Goal: Task Accomplishment & Management: Manage account settings

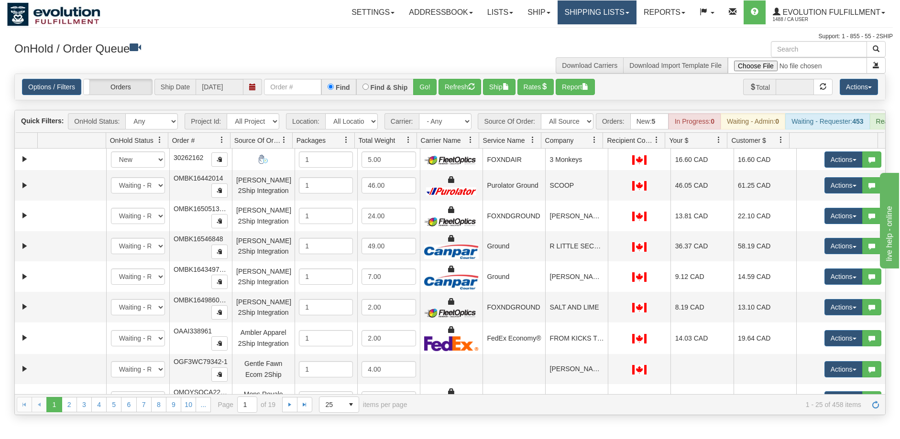
click at [568, 11] on link "Shipping lists" at bounding box center [596, 12] width 79 height 24
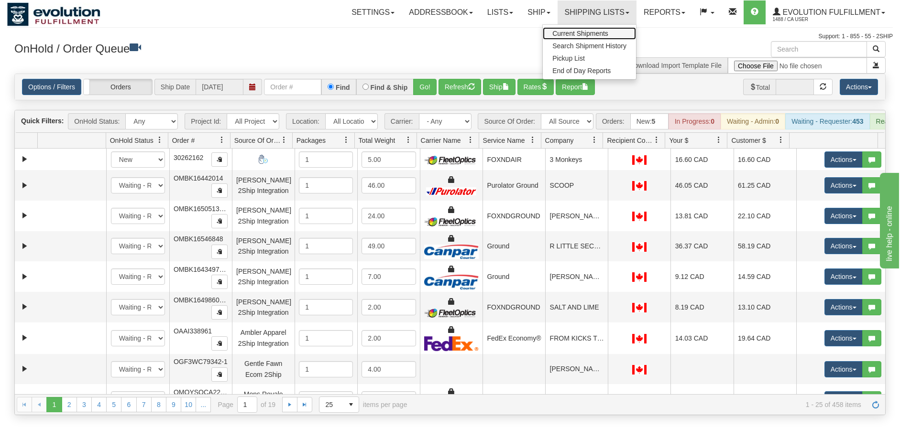
click at [577, 31] on span "Current Shipments" at bounding box center [580, 34] width 56 height 8
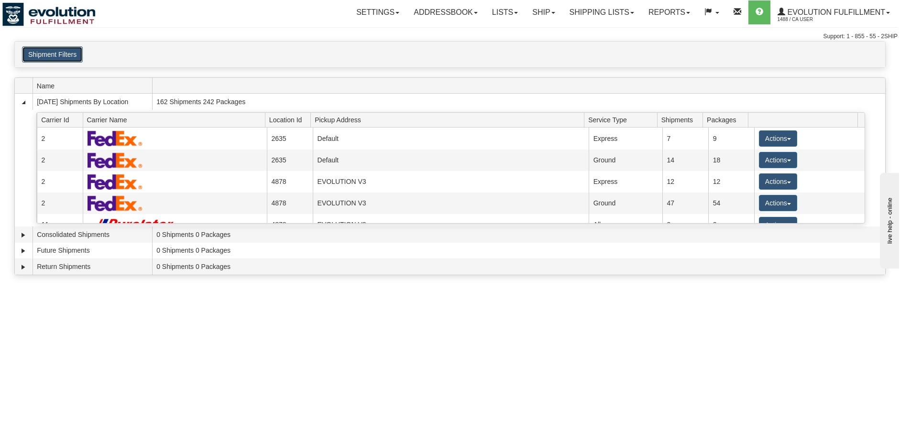
click at [58, 51] on button "Shipment Filters" at bounding box center [52, 54] width 61 height 16
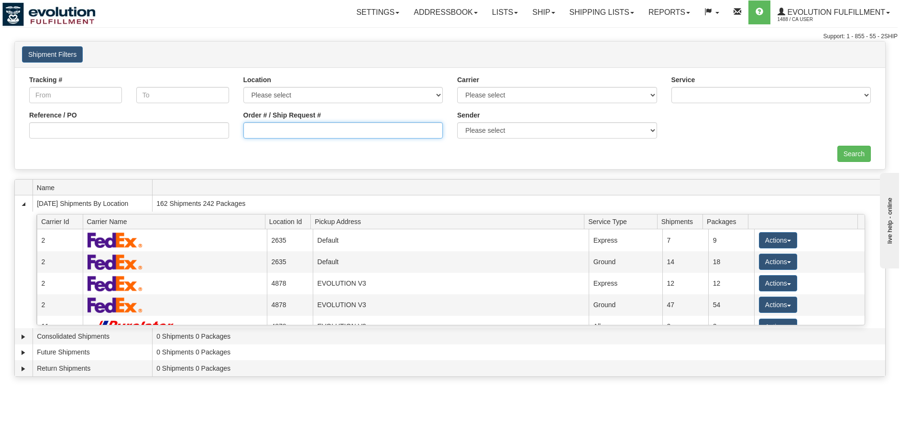
click at [330, 135] on input "Order # / Ship Request #" at bounding box center [343, 130] width 200 height 16
type input "OTTG702-3164346-6294639"
click at [852, 152] on input "Search" at bounding box center [853, 154] width 33 height 16
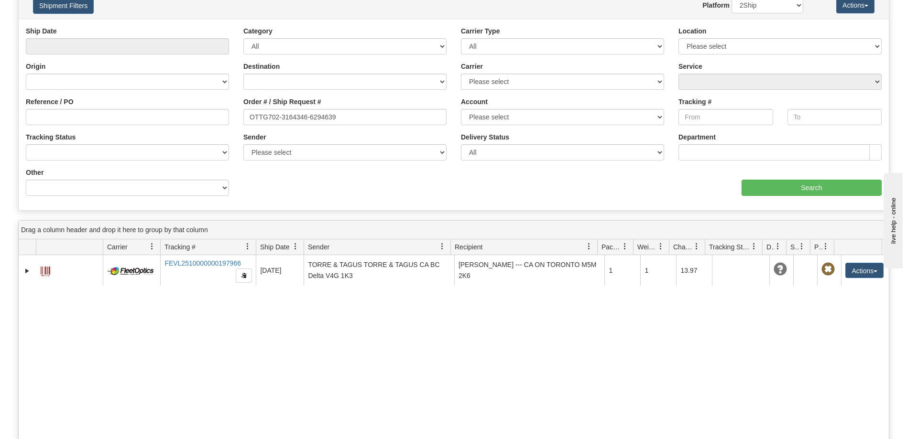
scroll to position [96, 0]
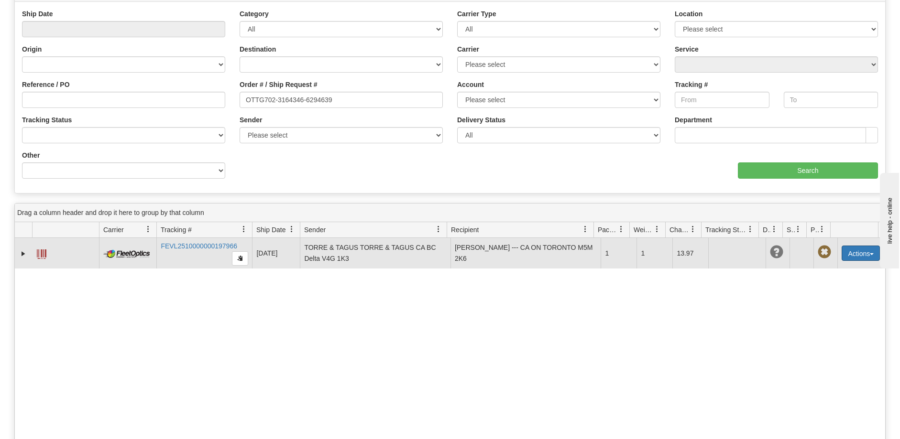
click at [858, 251] on button "Actions" at bounding box center [860, 253] width 38 height 15
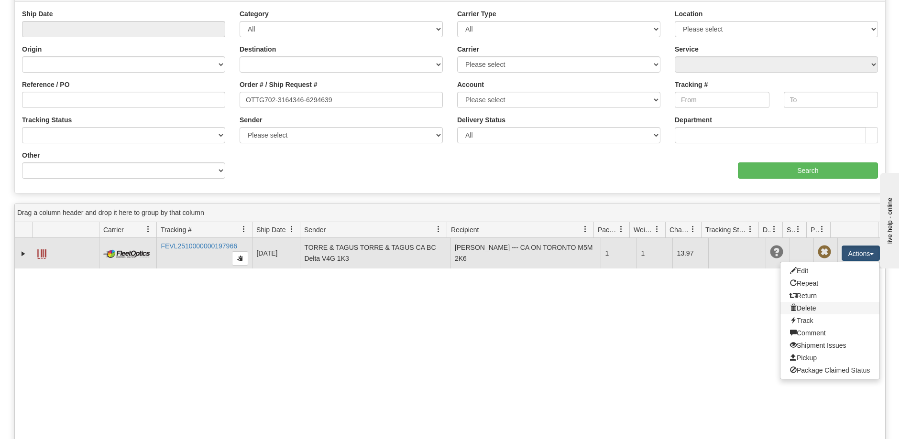
click at [815, 306] on link "Delete" at bounding box center [829, 308] width 99 height 12
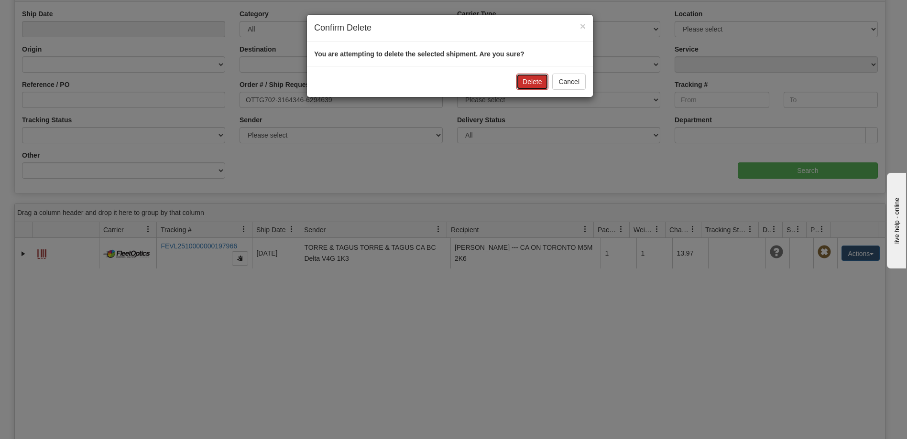
click at [527, 85] on button "Delete" at bounding box center [532, 82] width 32 height 16
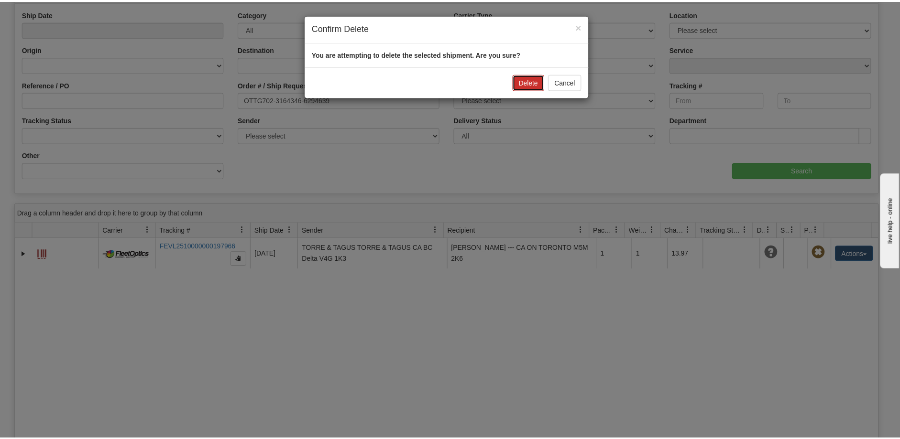
scroll to position [0, 0]
